Goal: Transaction & Acquisition: Book appointment/travel/reservation

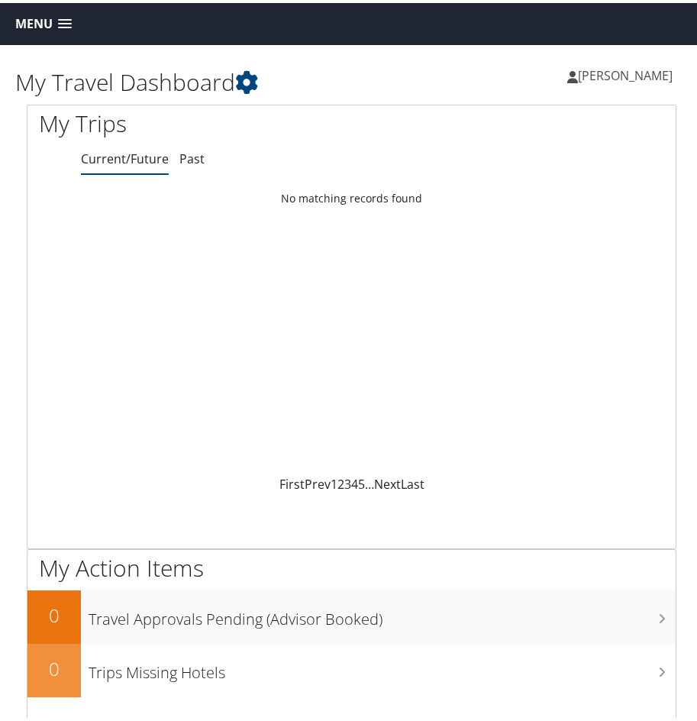
click at [64, 15] on link "Menu" at bounding box center [44, 20] width 72 height 25
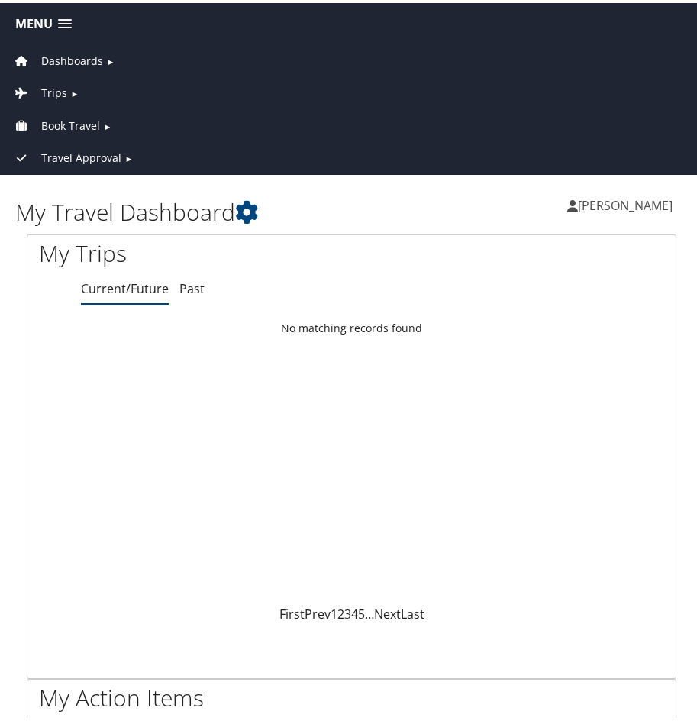
click at [74, 127] on span "Book Travel" at bounding box center [70, 123] width 59 height 17
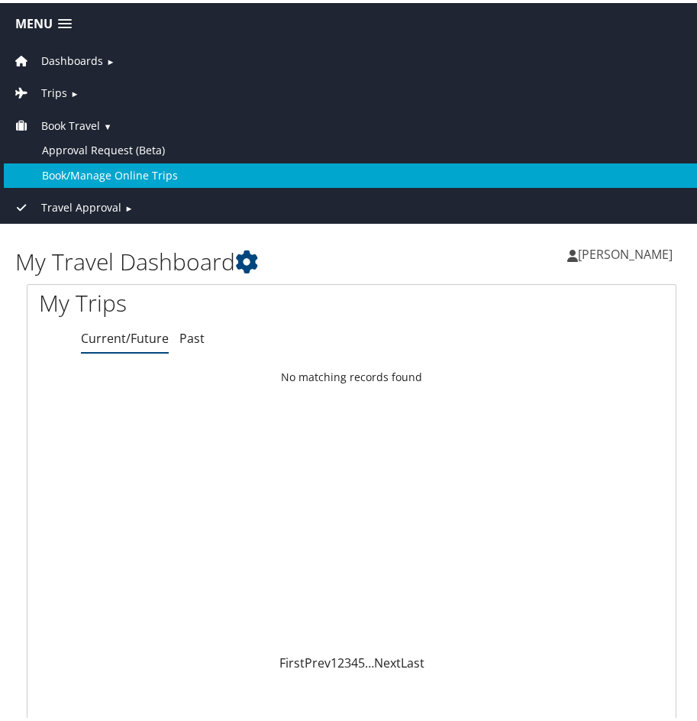
click at [176, 168] on link "Book/Manage Online Trips" at bounding box center [351, 172] width 695 height 24
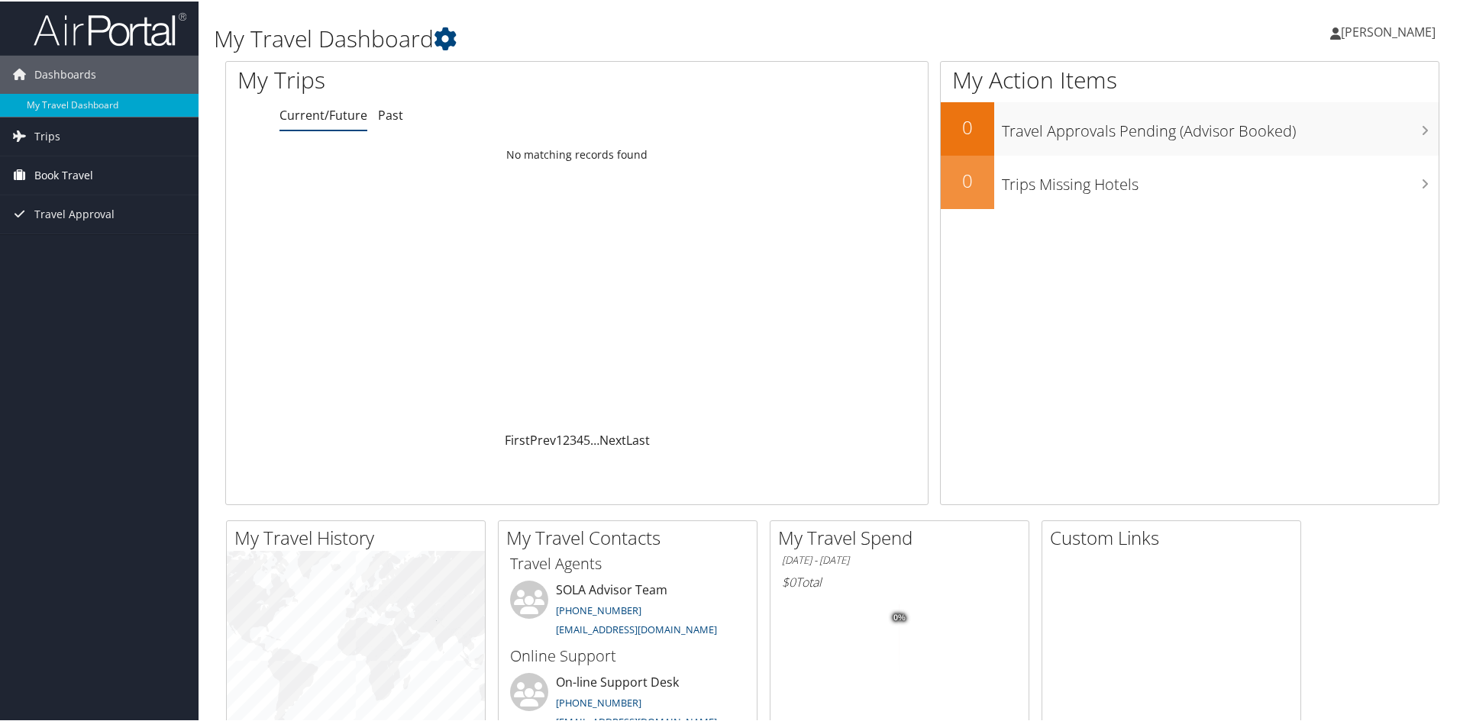
click at [68, 182] on span "Book Travel" at bounding box center [63, 174] width 59 height 38
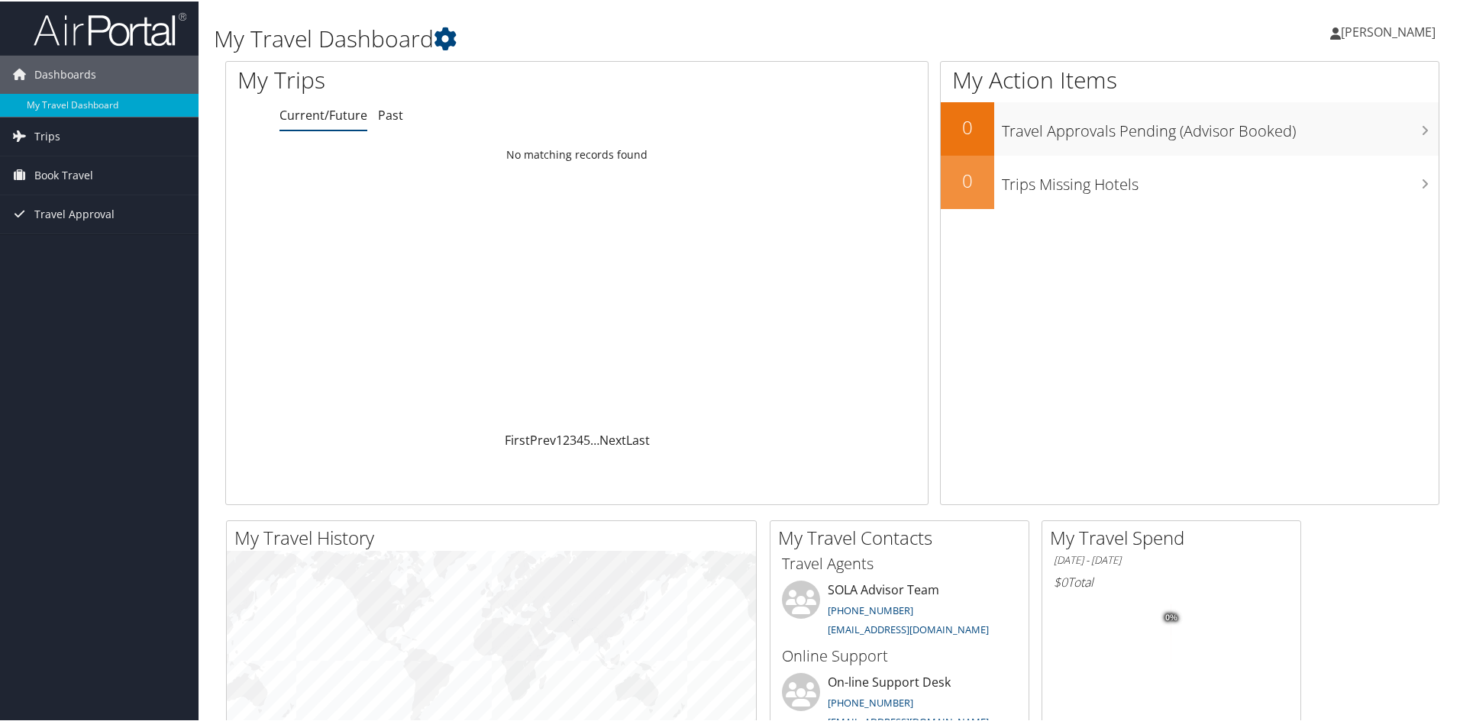
click at [1388, 33] on span "[PERSON_NAME]" at bounding box center [1388, 30] width 95 height 17
click at [1283, 244] on link "Sign Out" at bounding box center [1347, 249] width 170 height 26
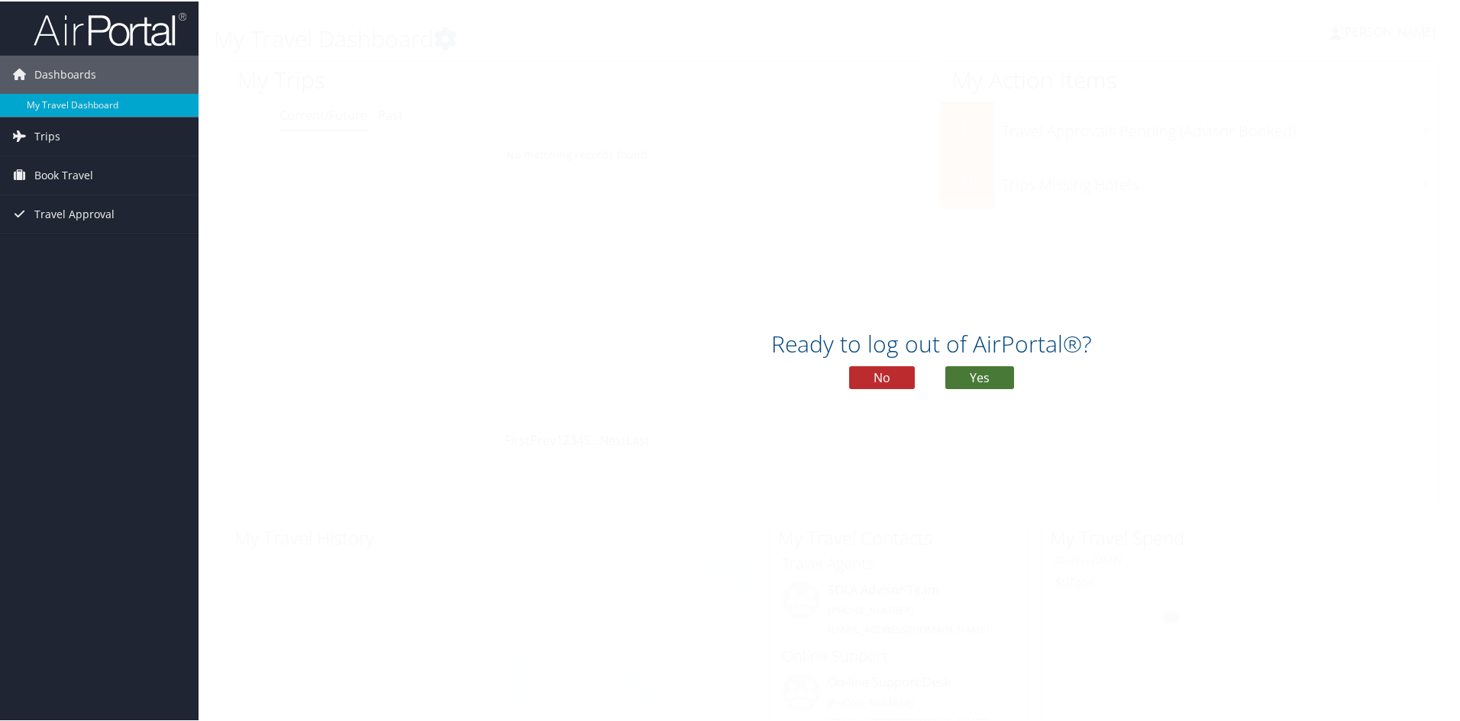
click at [989, 383] on button "Yes" at bounding box center [979, 376] width 69 height 23
